Goal: Task Accomplishment & Management: Complete application form

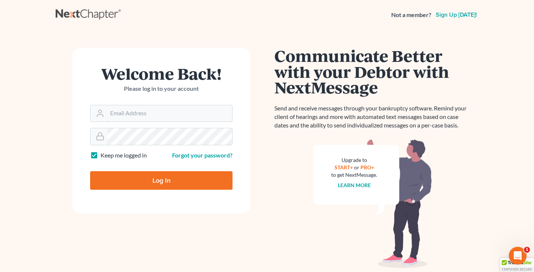
type input "[EMAIL_ADDRESS][DOMAIN_NAME]"
click at [148, 179] on input "Log In" at bounding box center [161, 180] width 142 height 19
type input "Thinking..."
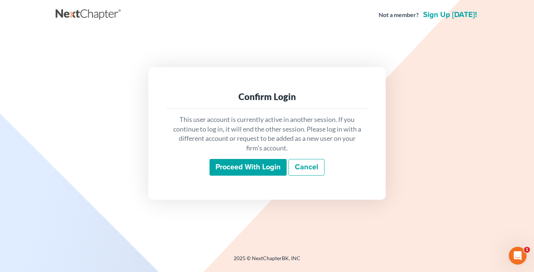
click at [250, 169] on input "Proceed with login" at bounding box center [248, 167] width 77 height 17
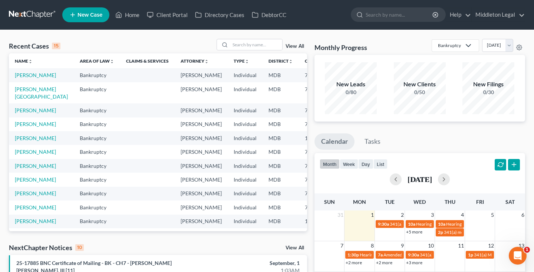
click at [24, 79] on td "[PERSON_NAME]" at bounding box center [41, 75] width 65 height 14
click at [26, 78] on link "[PERSON_NAME]" at bounding box center [35, 75] width 41 height 6
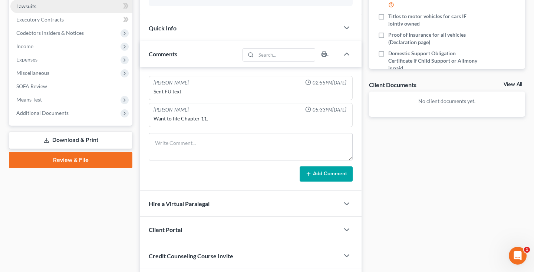
scroll to position [198, 0]
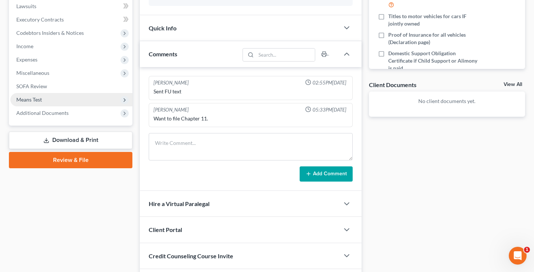
click at [39, 102] on span "Means Test" at bounding box center [29, 99] width 26 height 6
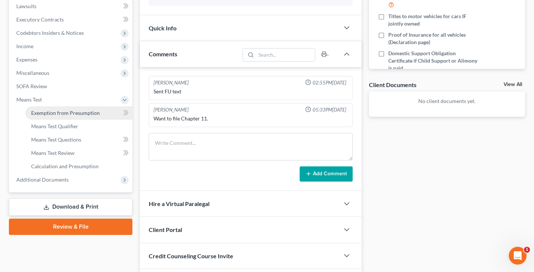
click at [49, 111] on span "Exemption from Presumption" at bounding box center [65, 113] width 69 height 6
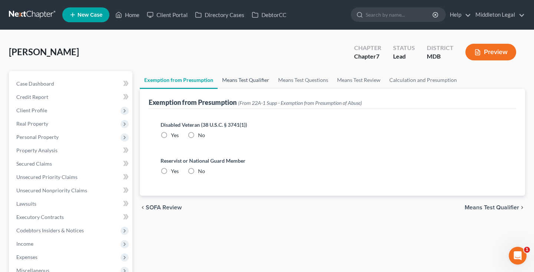
click at [226, 81] on link "Means Test Qualifier" at bounding box center [246, 80] width 56 height 18
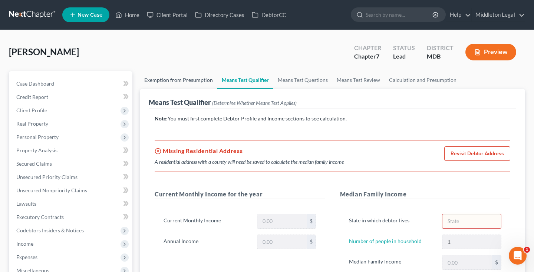
click at [183, 80] on link "Exemption from Presumption" at bounding box center [179, 80] width 78 height 18
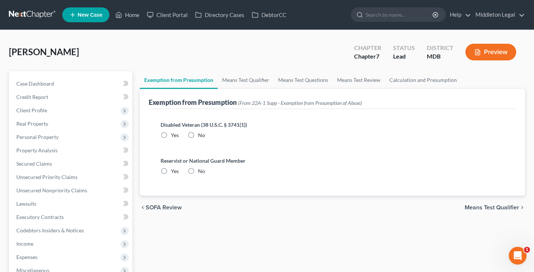
click at [198, 135] on label "No" at bounding box center [201, 135] width 7 height 7
click at [201, 135] on input "No" at bounding box center [203, 134] width 5 height 5
radio input "true"
click at [198, 171] on label "No" at bounding box center [201, 171] width 7 height 7
click at [201, 171] on input "No" at bounding box center [203, 170] width 5 height 5
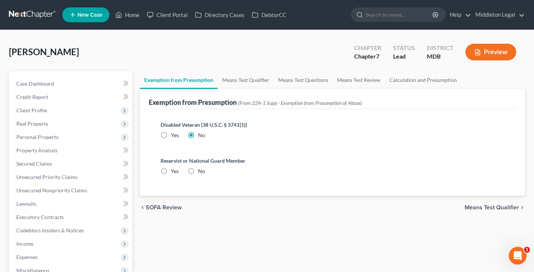
radio input "true"
click at [241, 80] on link "Means Test Qualifier" at bounding box center [246, 80] width 56 height 18
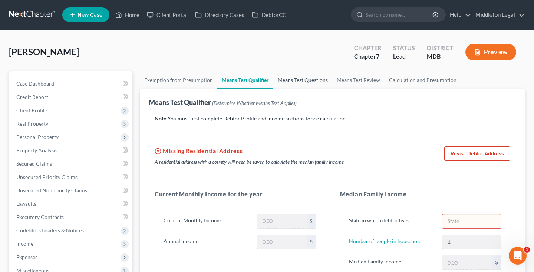
click at [288, 80] on link "Means Test Questions" at bounding box center [302, 80] width 59 height 18
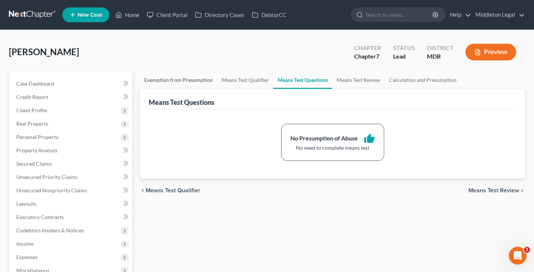
click at [183, 79] on link "Exemption from Presumption" at bounding box center [179, 80] width 78 height 18
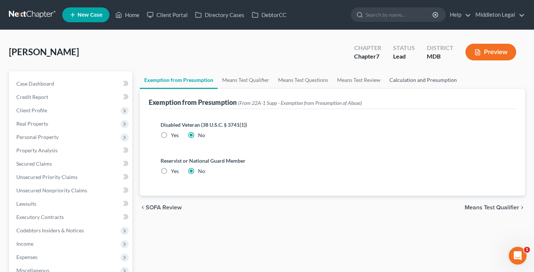
click at [417, 79] on link "Calculation and Presumption" at bounding box center [423, 80] width 76 height 18
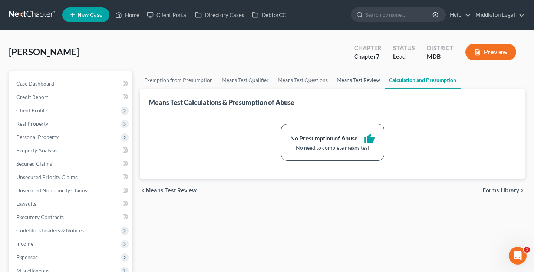
click at [370, 80] on link "Means Test Review" at bounding box center [358, 80] width 52 height 18
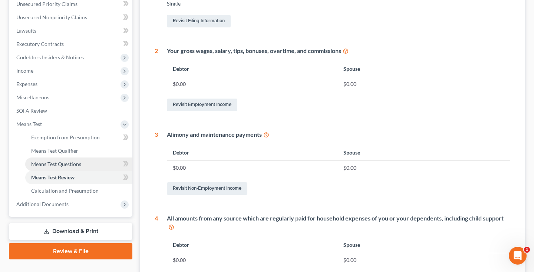
scroll to position [176, 0]
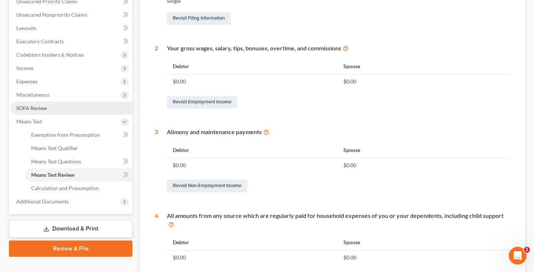
click at [57, 108] on link "SOFA Review" at bounding box center [71, 108] width 122 height 13
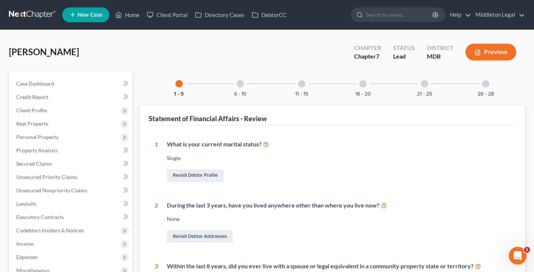
click at [242, 86] on div at bounding box center [240, 83] width 7 height 7
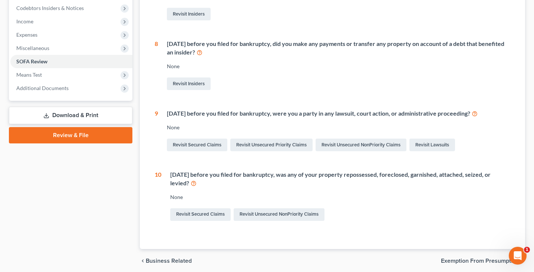
scroll to position [226, 0]
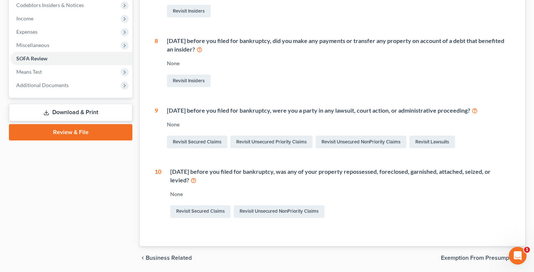
drag, startPoint x: 334, startPoint y: 171, endPoint x: 186, endPoint y: 180, distance: 148.2
click at [186, 180] on div "[DATE] before you filed for bankruptcy, was any of your property repossessed, f…" at bounding box center [340, 176] width 340 height 17
copy div "property repossessed, foreclosed, garnished, attached, seized, or levied"
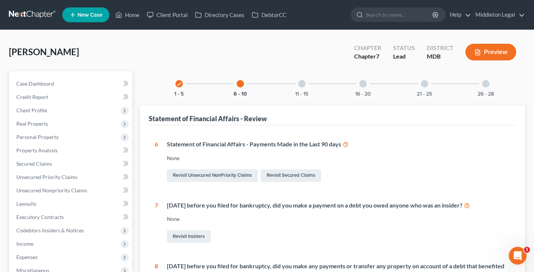
scroll to position [0, 0]
click at [306, 83] on div "11 - 15" at bounding box center [301, 83] width 25 height 25
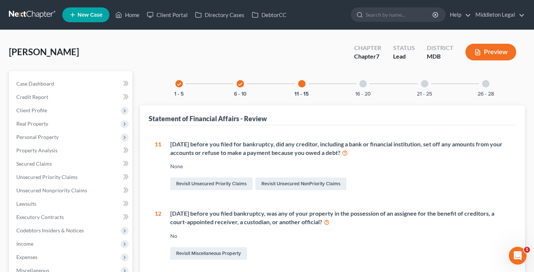
click at [361, 85] on div at bounding box center [362, 83] width 7 height 7
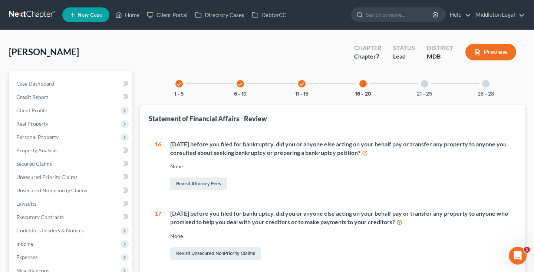
click at [422, 85] on div at bounding box center [424, 83] width 7 height 7
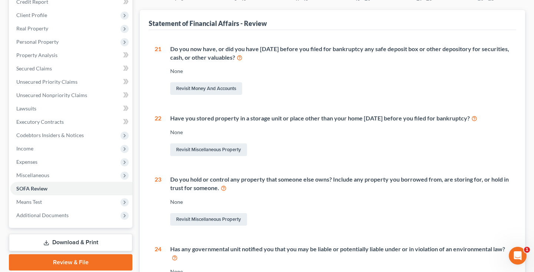
scroll to position [66, 0]
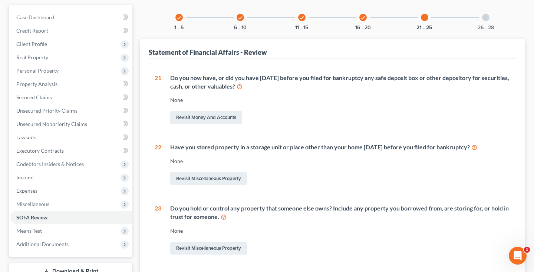
click at [484, 19] on div at bounding box center [485, 17] width 7 height 7
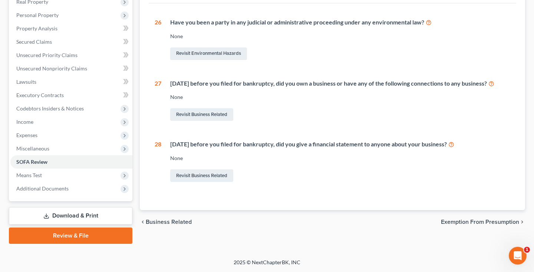
scroll to position [122, 0]
